Goal: Navigation & Orientation: Find specific page/section

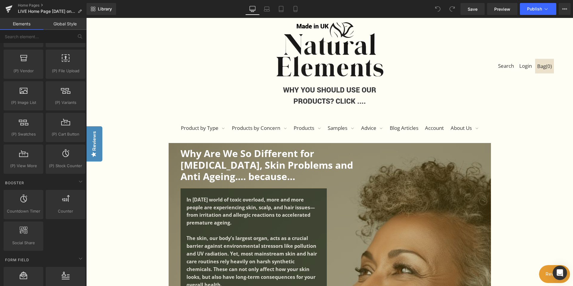
scroll to position [38, 0]
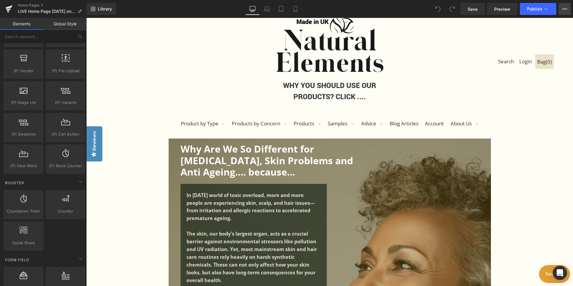
click at [563, 6] on button "View Live Page View with current Template Save Template to Library Schedule Pub…" at bounding box center [565, 9] width 12 height 12
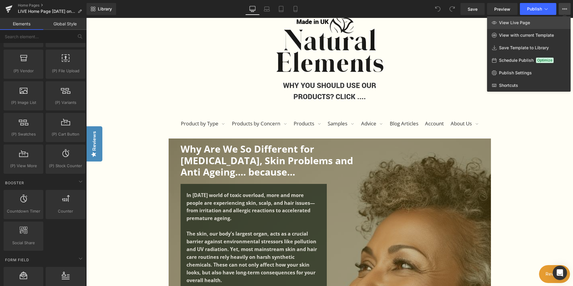
click at [523, 22] on span "View Live Page" at bounding box center [514, 22] width 31 height 5
